Goal: Complete application form: Complete application form

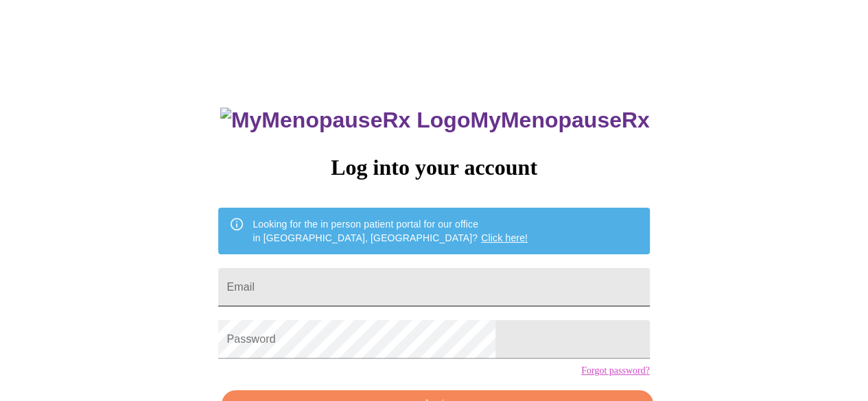
click at [362, 272] on input "Email" at bounding box center [433, 287] width 431 height 38
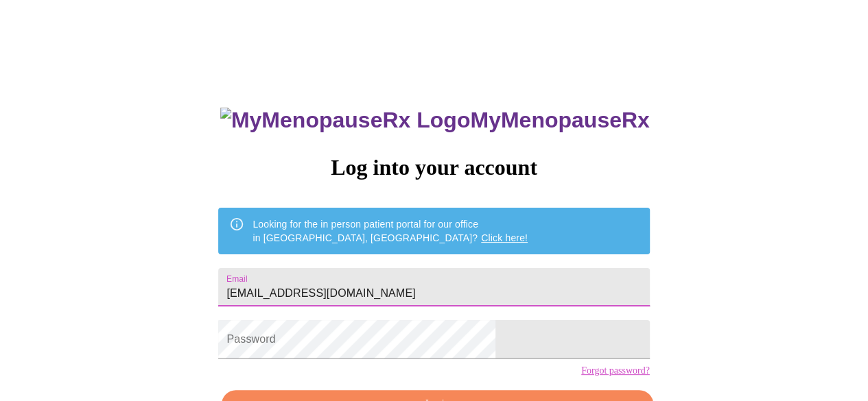
type input "[EMAIL_ADDRESS][DOMAIN_NAME]"
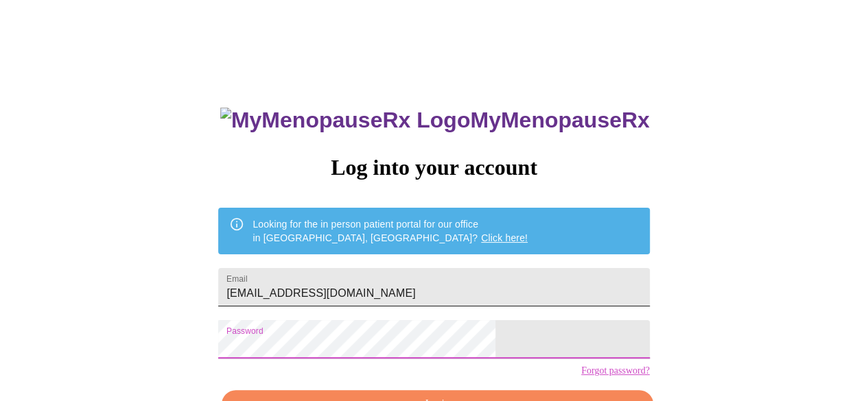
scroll to position [86, 0]
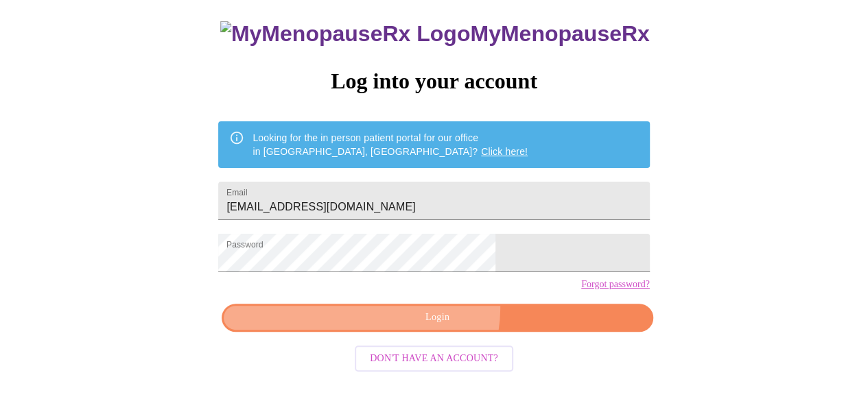
click at [436, 331] on button "Login" at bounding box center [437, 318] width 431 height 28
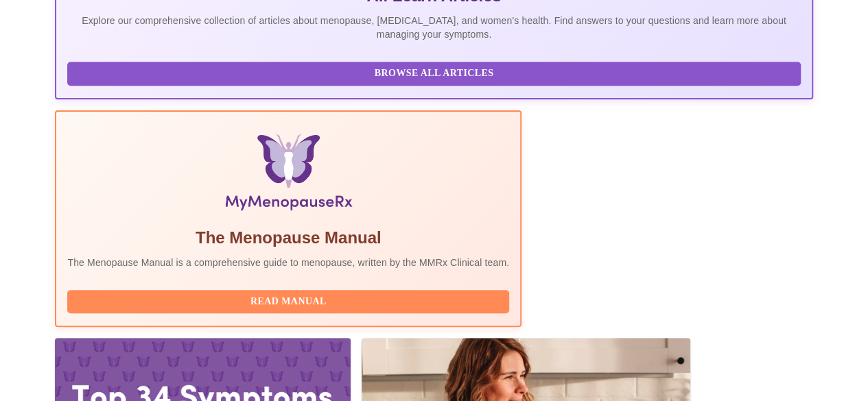
scroll to position [419, 0]
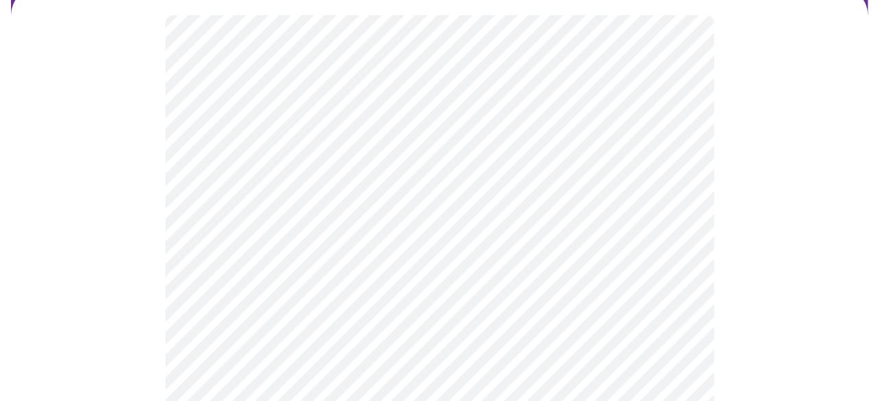
scroll to position [133, 0]
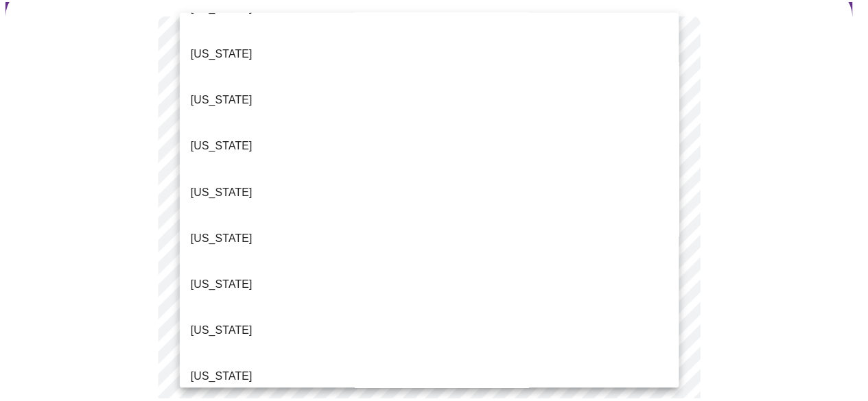
scroll to position [128, 0]
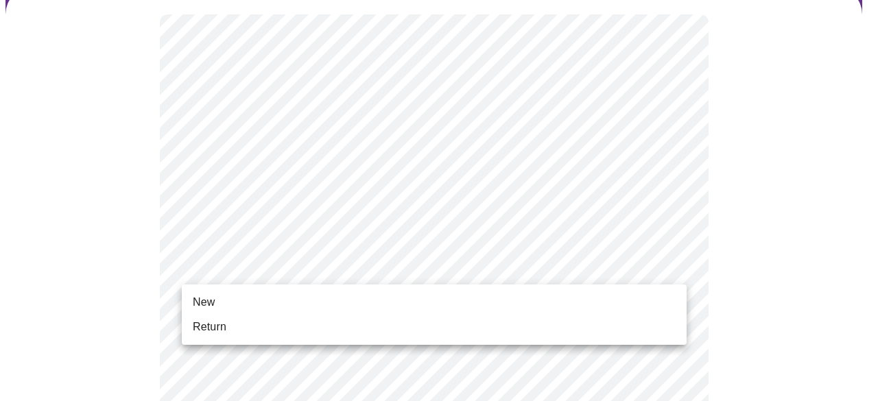
click at [301, 300] on li "New" at bounding box center [434, 302] width 505 height 25
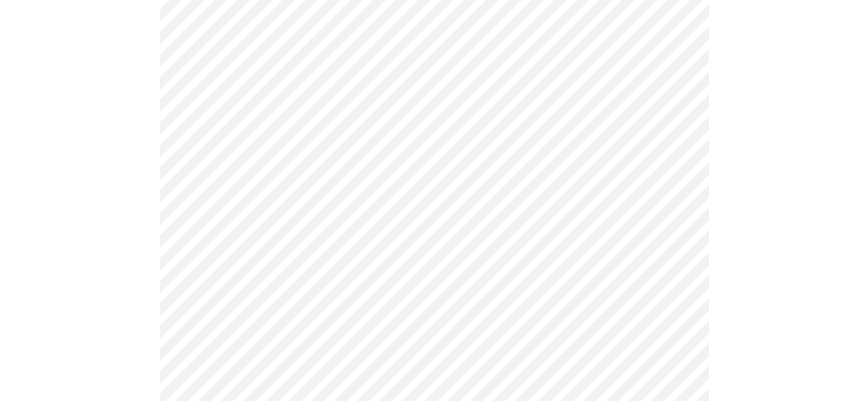
scroll to position [800, 0]
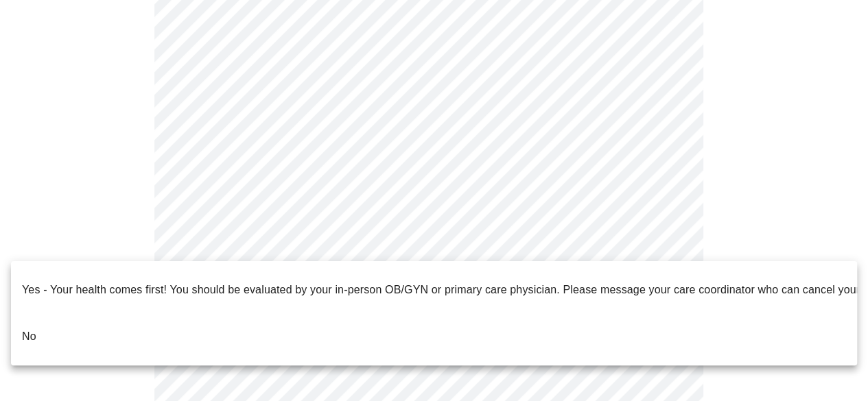
click at [81, 314] on li "No" at bounding box center [439, 337] width 857 height 47
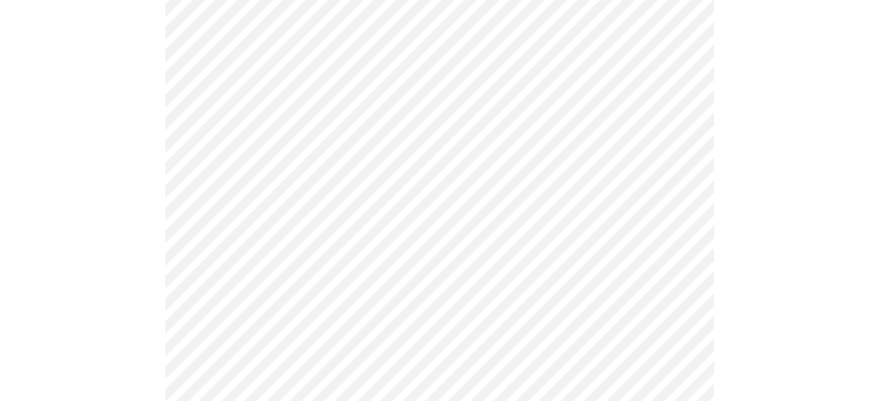
scroll to position [0, 0]
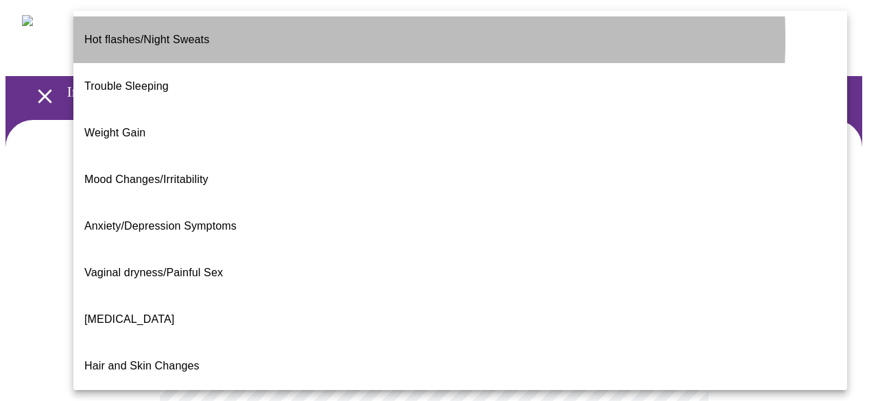
click at [174, 39] on span "Hot flashes/Night Sweats" at bounding box center [146, 40] width 125 height 38
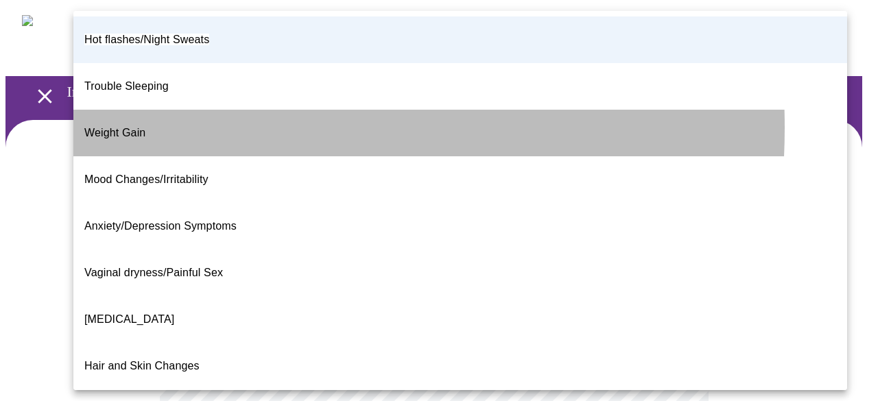
click at [149, 110] on li "Weight Gain" at bounding box center [460, 133] width 774 height 47
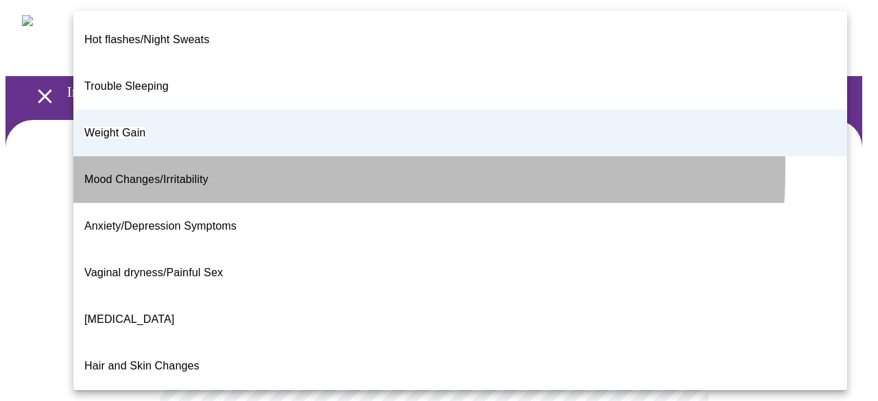
click at [180, 174] on span "Mood Changes/Irritability" at bounding box center [146, 180] width 124 height 12
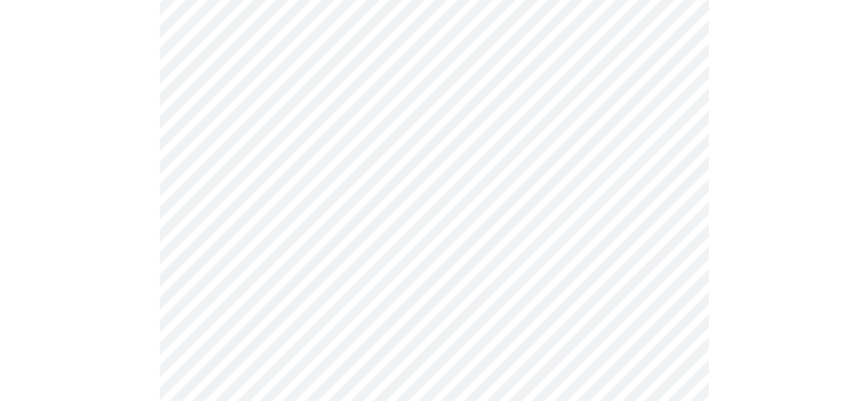
scroll to position [192, 0]
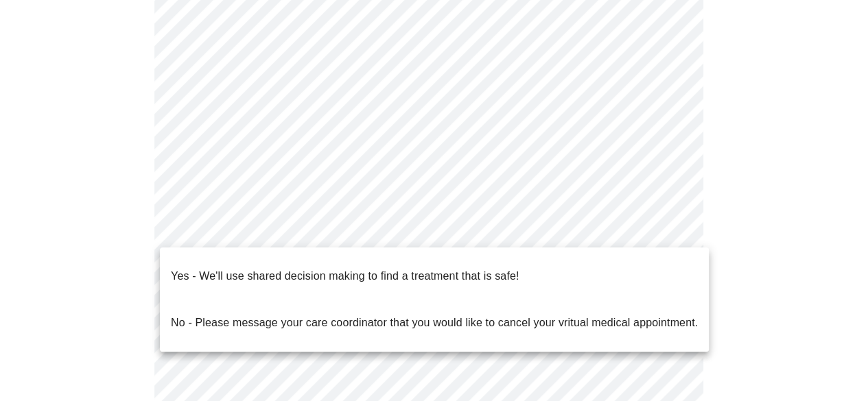
click at [401, 232] on body "MyMenopauseRx Appointments Messaging Labs Uploads Medications Community Refer a…" at bounding box center [433, 230] width 857 height 835
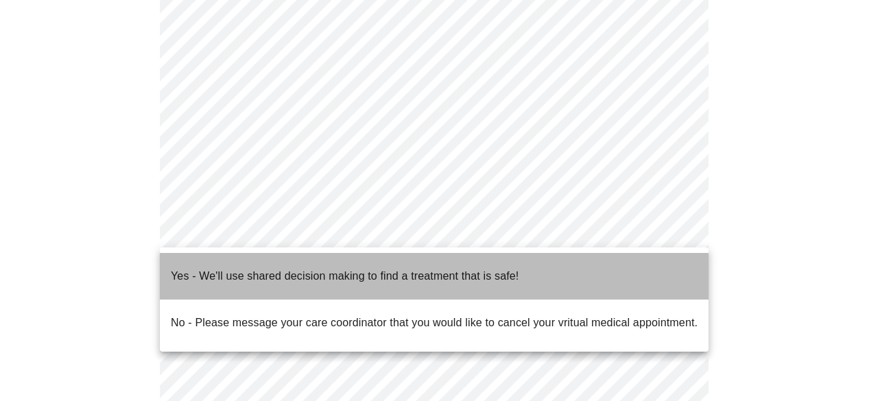
click at [399, 268] on p "Yes - We'll use shared decision making to find a treatment that is safe!" at bounding box center [345, 276] width 348 height 16
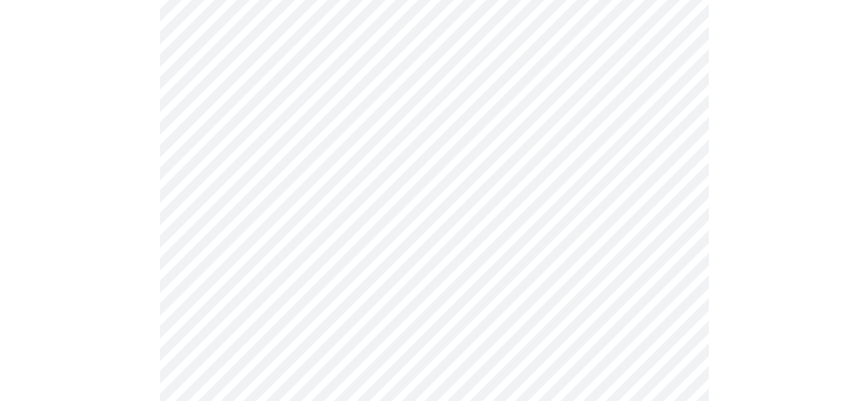
scroll to position [0, 0]
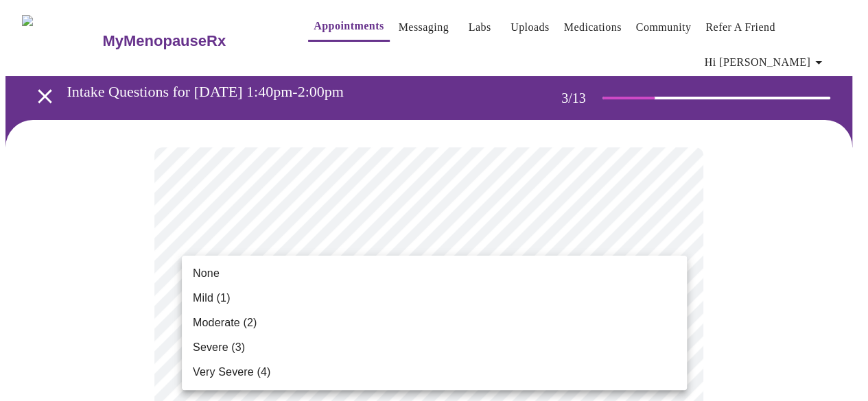
click at [464, 314] on li "Moderate (2)" at bounding box center [434, 323] width 505 height 25
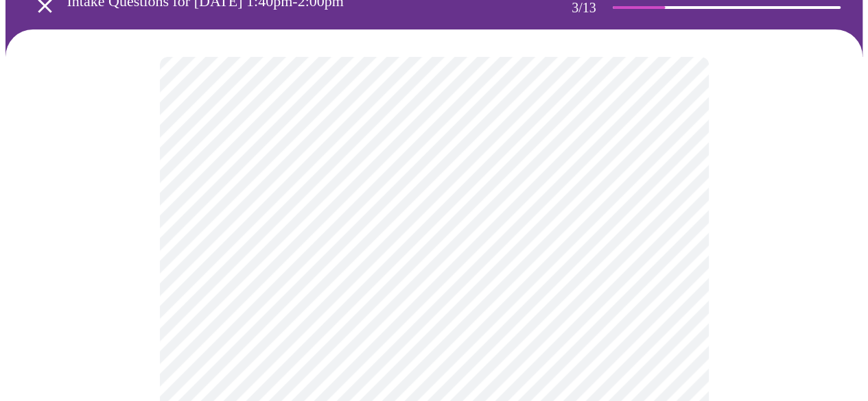
scroll to position [114, 0]
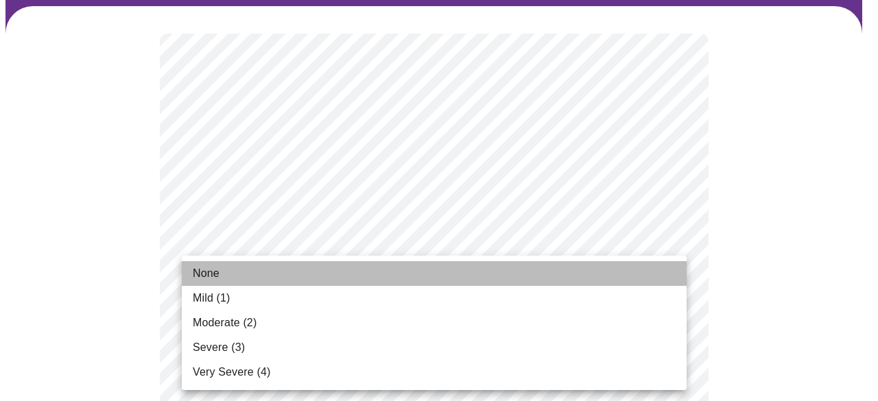
click at [454, 281] on li "None" at bounding box center [434, 273] width 505 height 25
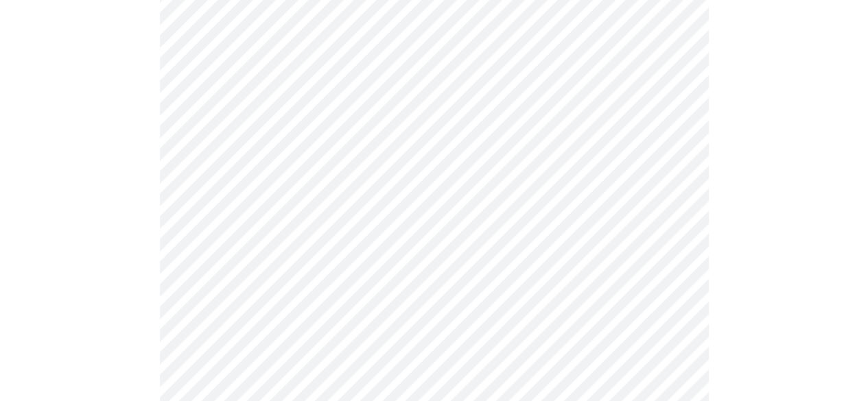
scroll to position [250, 0]
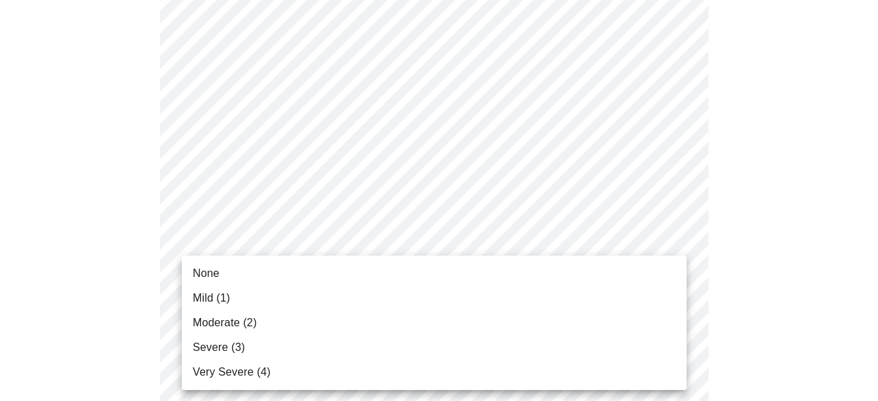
click at [426, 315] on li "Moderate (2)" at bounding box center [434, 323] width 505 height 25
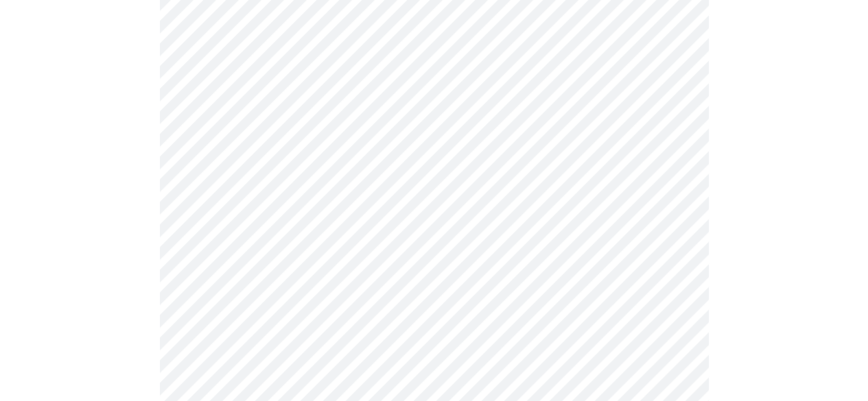
scroll to position [382, 0]
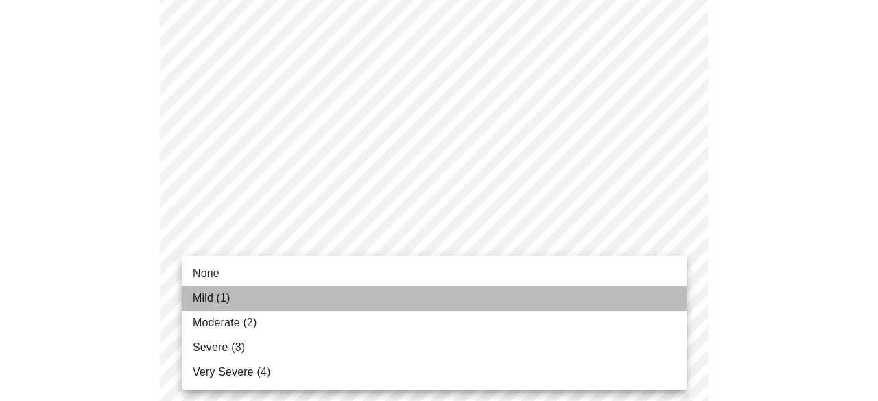
click at [410, 303] on li "Mild (1)" at bounding box center [434, 298] width 505 height 25
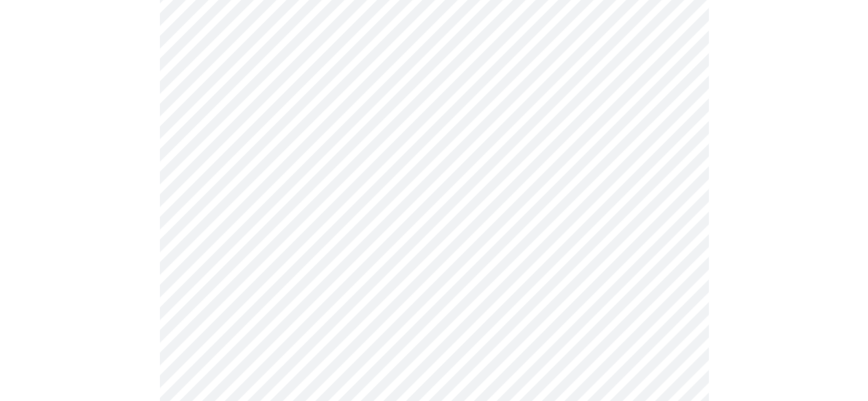
scroll to position [522, 0]
click at [424, 194] on body "MyMenopauseRx Appointments Messaging Labs Uploads Medications Community Refer a…" at bounding box center [438, 367] width 867 height 1768
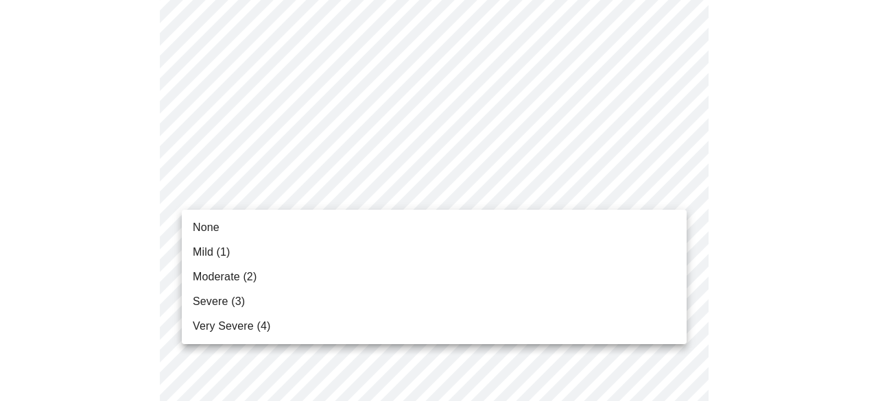
click at [415, 246] on li "Mild (1)" at bounding box center [434, 252] width 505 height 25
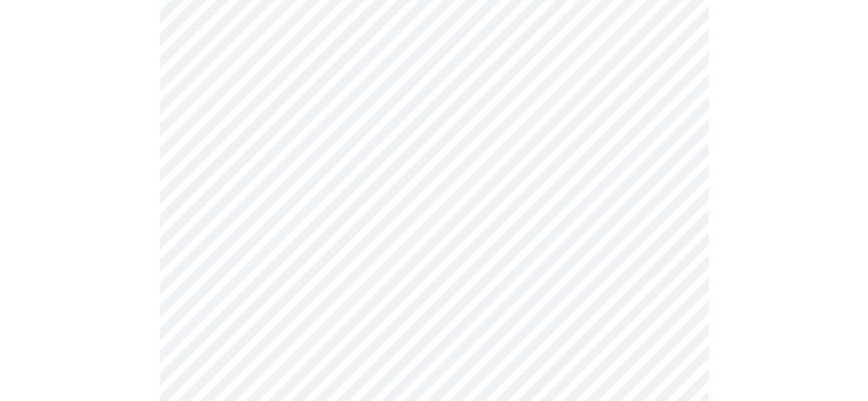
scroll to position [574, 0]
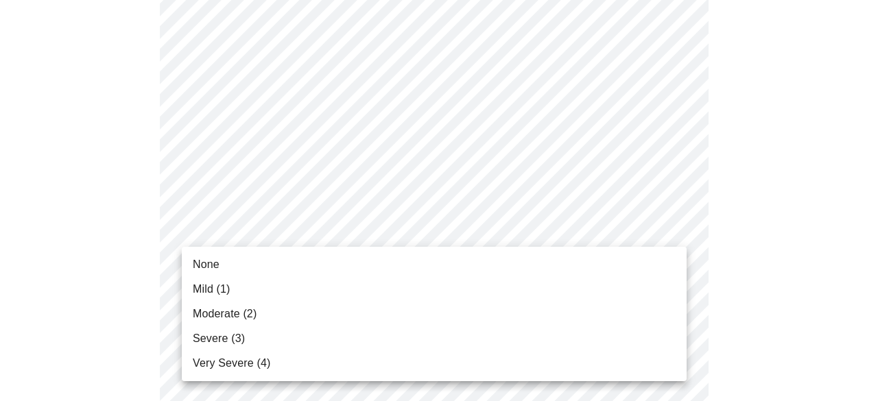
click at [415, 235] on body "MyMenopauseRx Appointments Messaging Labs Uploads Medications Community Refer a…" at bounding box center [438, 305] width 867 height 1749
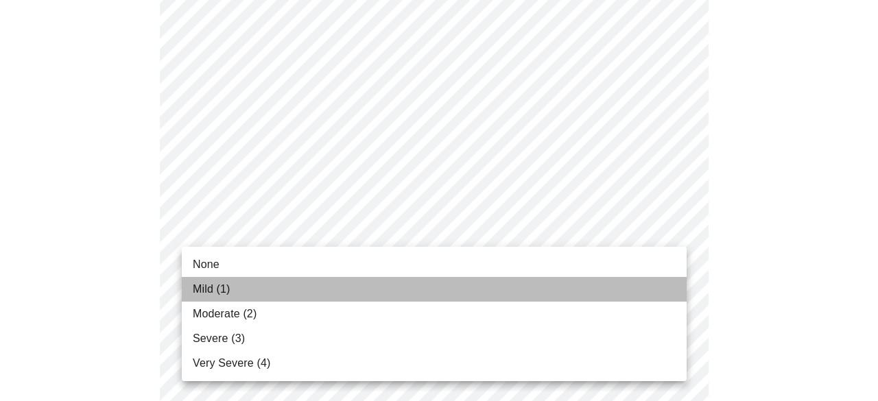
click at [399, 296] on li "Mild (1)" at bounding box center [434, 289] width 505 height 25
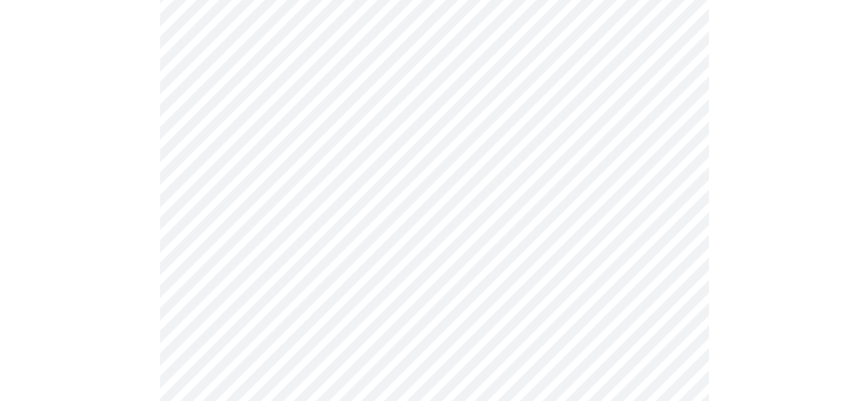
scroll to position [705, 0]
click at [408, 211] on body "MyMenopauseRx Appointments Messaging Labs Uploads Medications Community Refer a…" at bounding box center [433, 166] width 857 height 1730
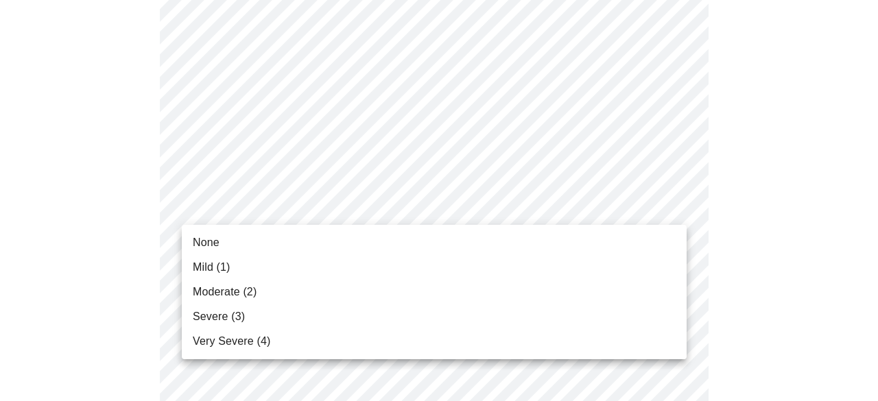
click at [393, 294] on li "Moderate (2)" at bounding box center [434, 292] width 505 height 25
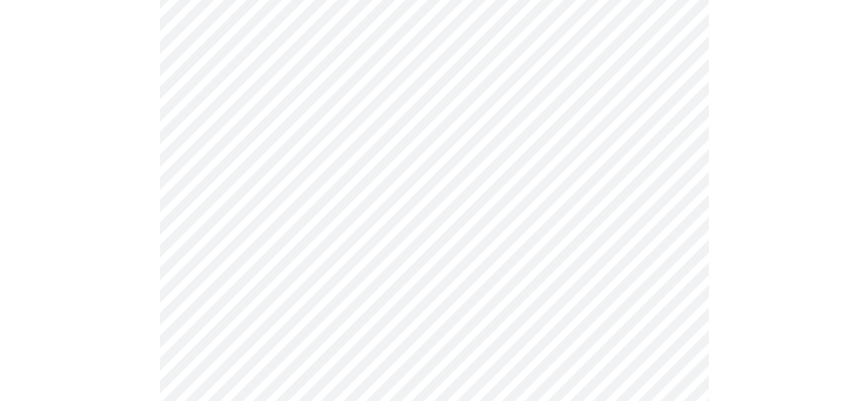
scroll to position [789, 0]
click at [399, 236] on body "MyMenopauseRx Appointments Messaging Labs Uploads Medications Community Refer a…" at bounding box center [438, 71] width 867 height 1710
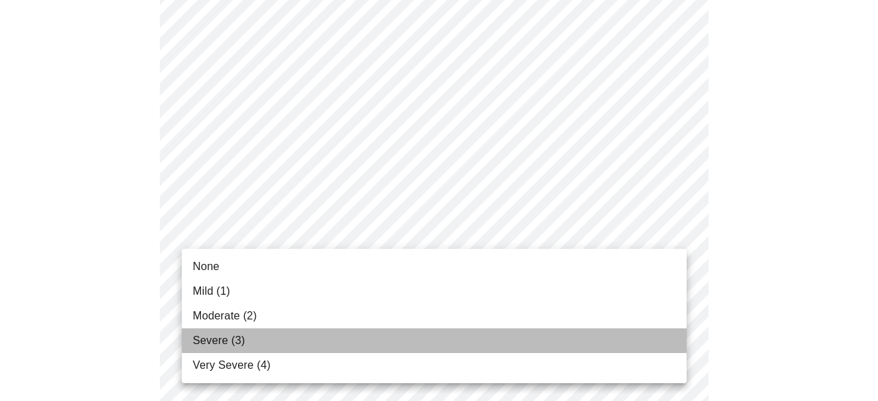
click at [377, 333] on li "Severe (3)" at bounding box center [434, 341] width 505 height 25
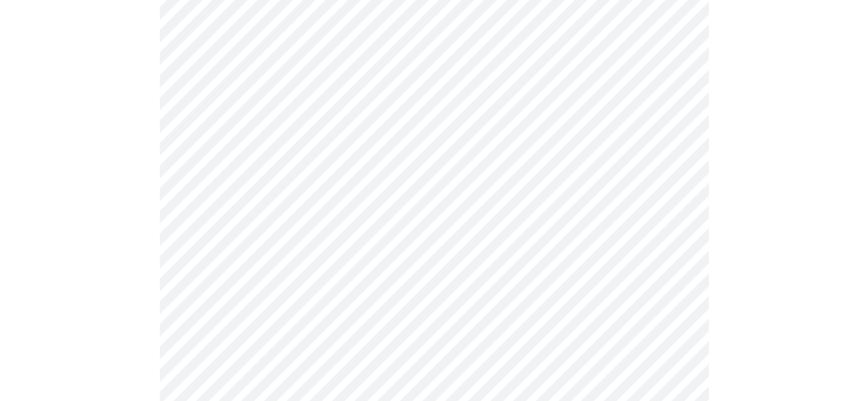
scroll to position [889, 0]
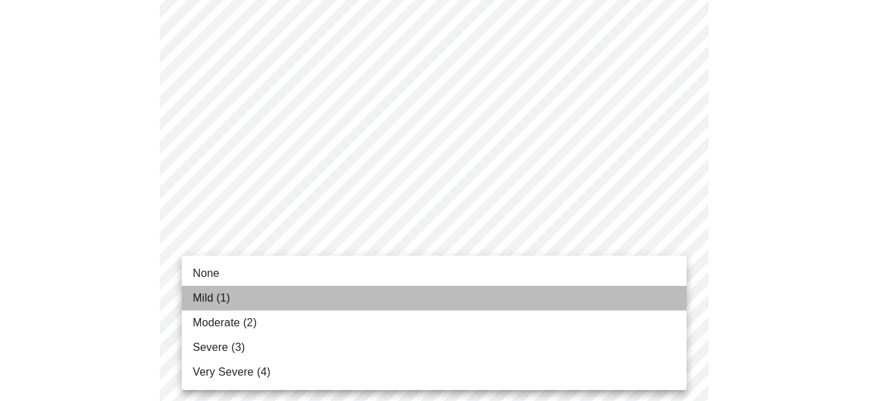
click at [365, 290] on li "Mild (1)" at bounding box center [434, 298] width 505 height 25
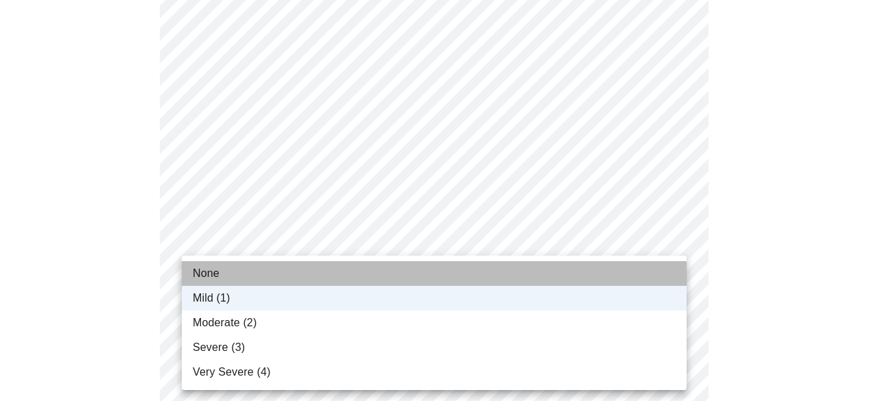
click at [349, 274] on li "None" at bounding box center [434, 273] width 505 height 25
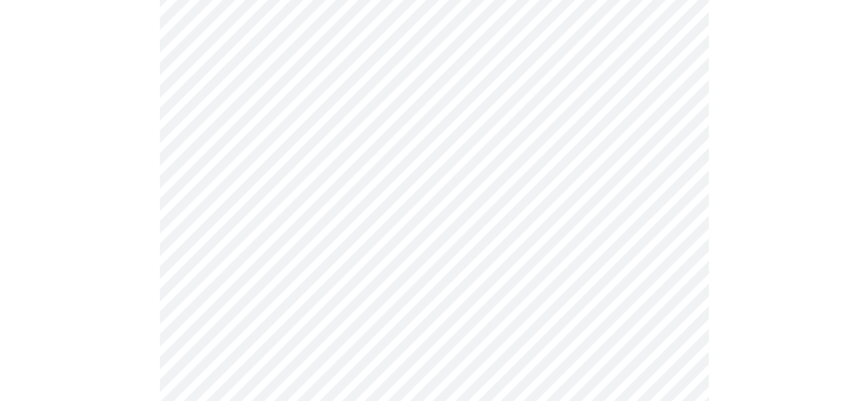
scroll to position [1014, 0]
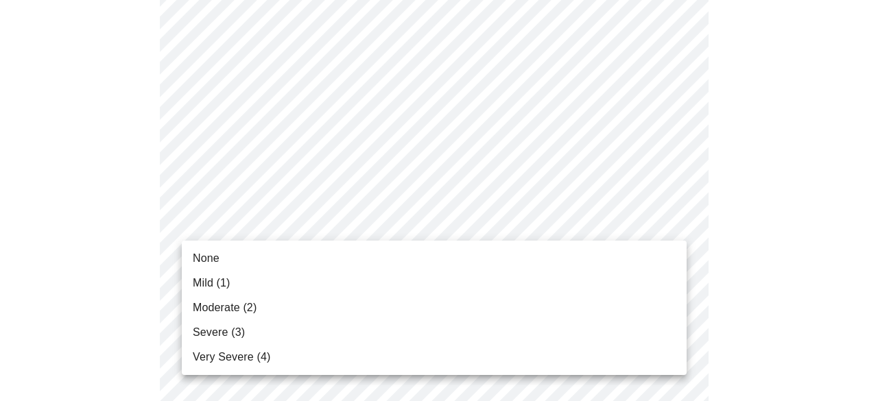
click at [345, 266] on li "None" at bounding box center [434, 258] width 505 height 25
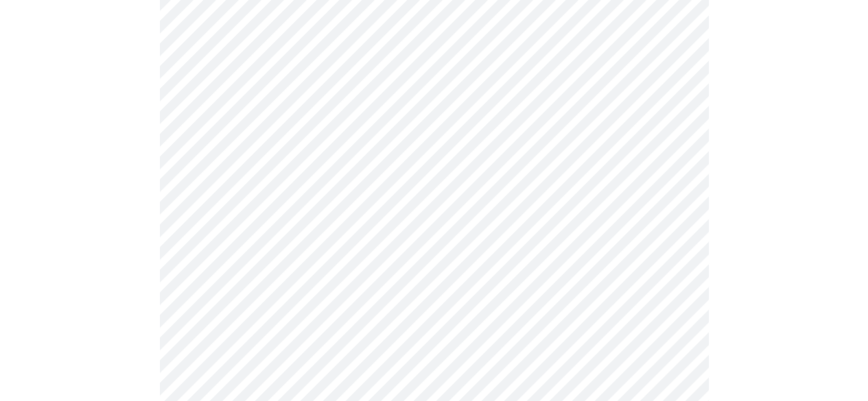
scroll to position [1102, 0]
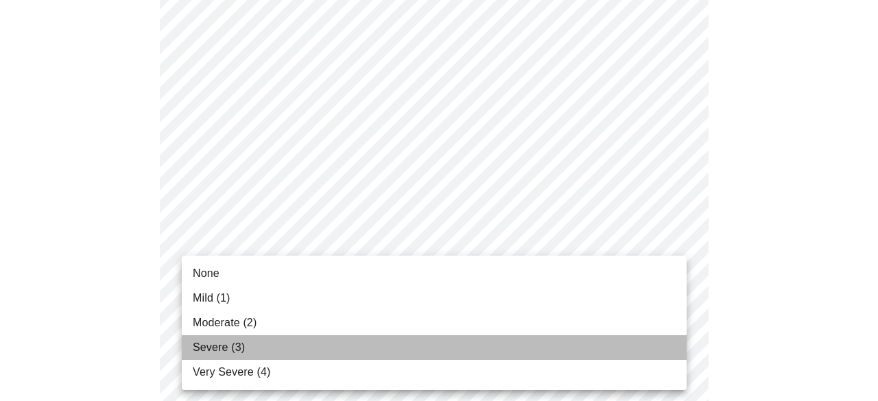
click at [297, 342] on li "Severe (3)" at bounding box center [434, 348] width 505 height 25
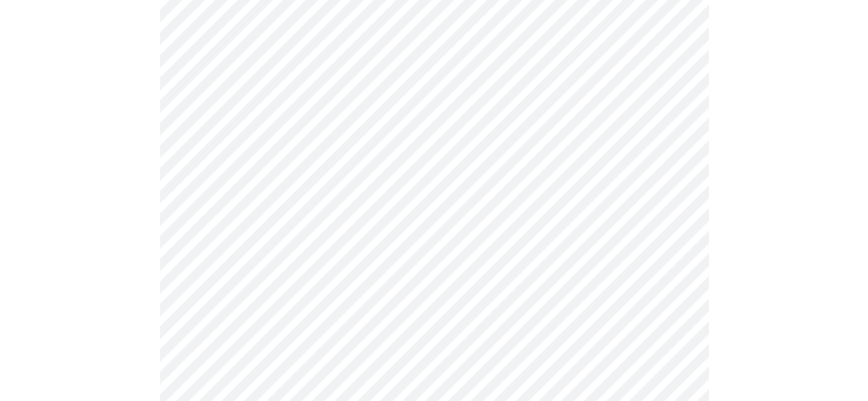
scroll to position [562, 0]
click at [401, 276] on body "MyMenopauseRx Appointments Messaging Labs Uploads Medications Community Refer a…" at bounding box center [438, 129] width 867 height 1372
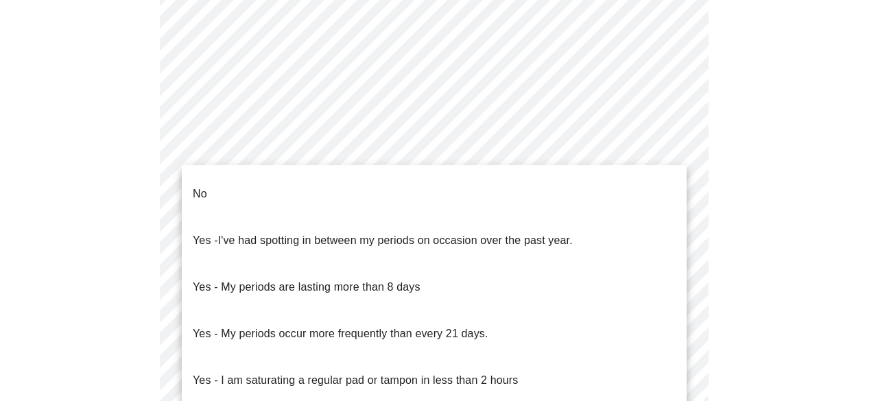
click at [283, 175] on li "No" at bounding box center [434, 194] width 505 height 47
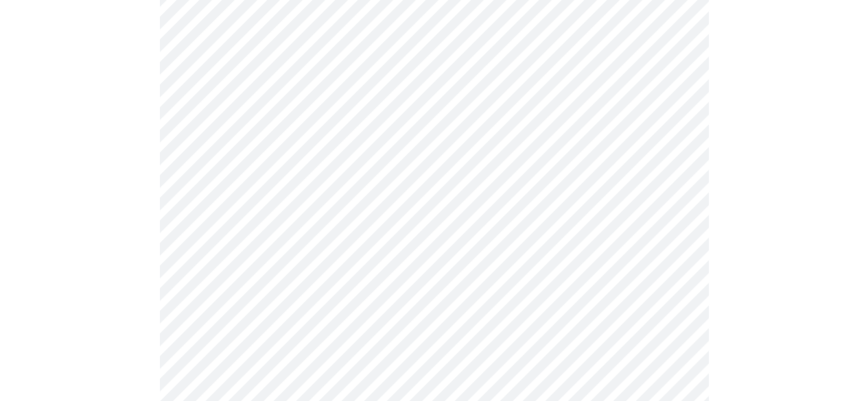
scroll to position [653, 0]
click at [443, 280] on body "MyMenopauseRx Appointments Messaging Labs Uploads Medications Community Refer a…" at bounding box center [433, 35] width 857 height 1364
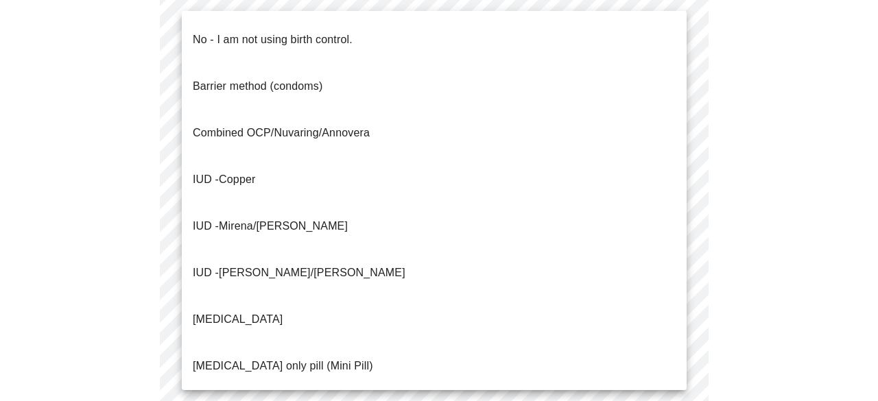
click at [343, 36] on p "No - I am not using birth control." at bounding box center [273, 40] width 160 height 16
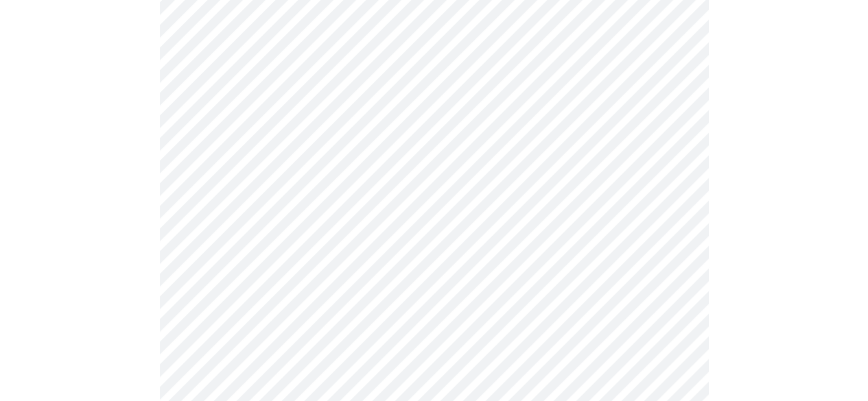
scroll to position [826, 0]
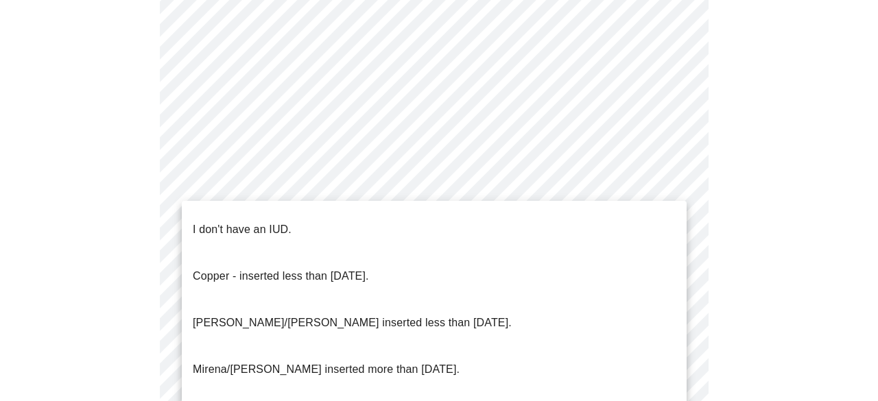
click at [350, 227] on li "I don't have an IUD." at bounding box center [434, 230] width 505 height 47
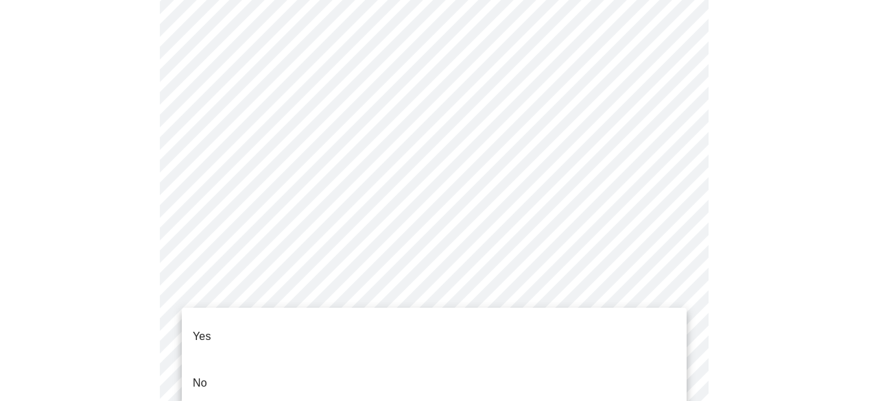
click at [288, 330] on li "Yes" at bounding box center [434, 337] width 505 height 47
